Goal: Go to known website: Access a specific website the user already knows

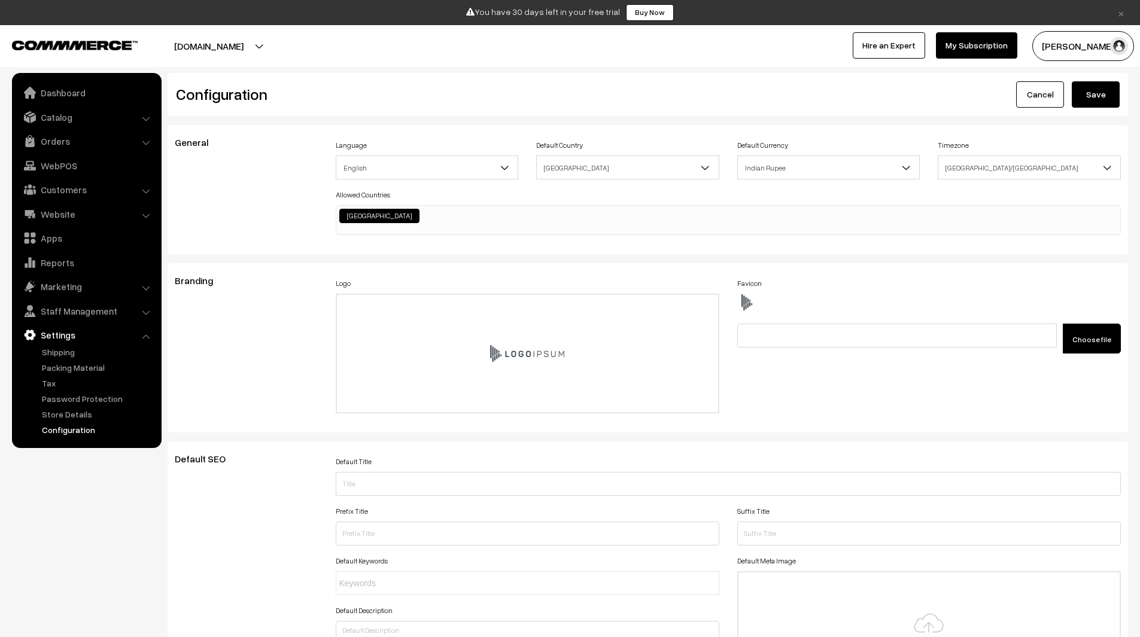
scroll to position [961, 0]
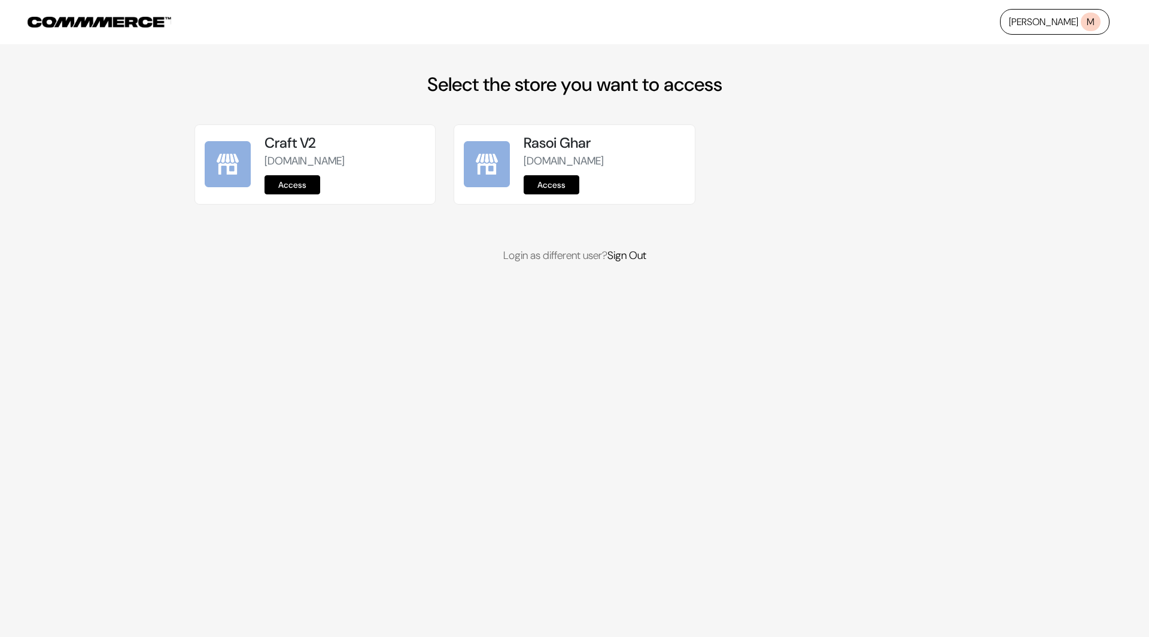
click at [308, 183] on link "Access" at bounding box center [292, 184] width 56 height 19
click at [565, 181] on link "Access" at bounding box center [551, 184] width 56 height 19
click at [291, 182] on link "Access" at bounding box center [292, 184] width 56 height 19
